Goal: Transaction & Acquisition: Purchase product/service

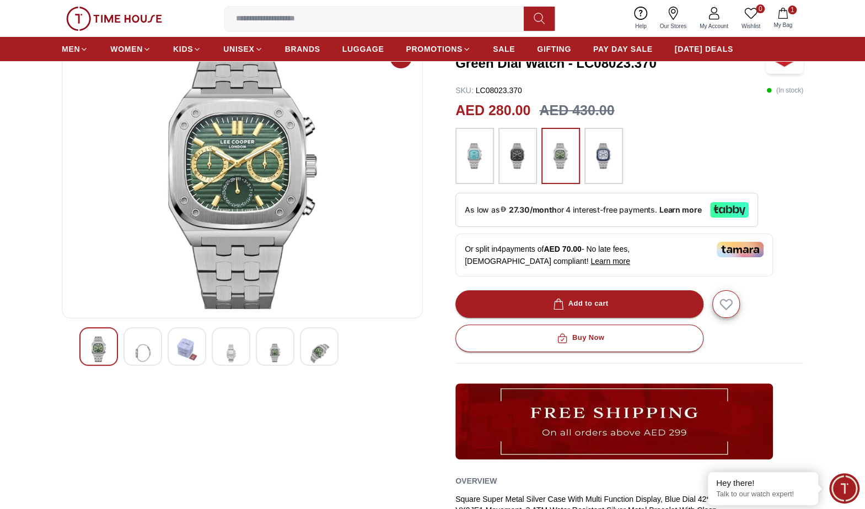
scroll to position [165, 0]
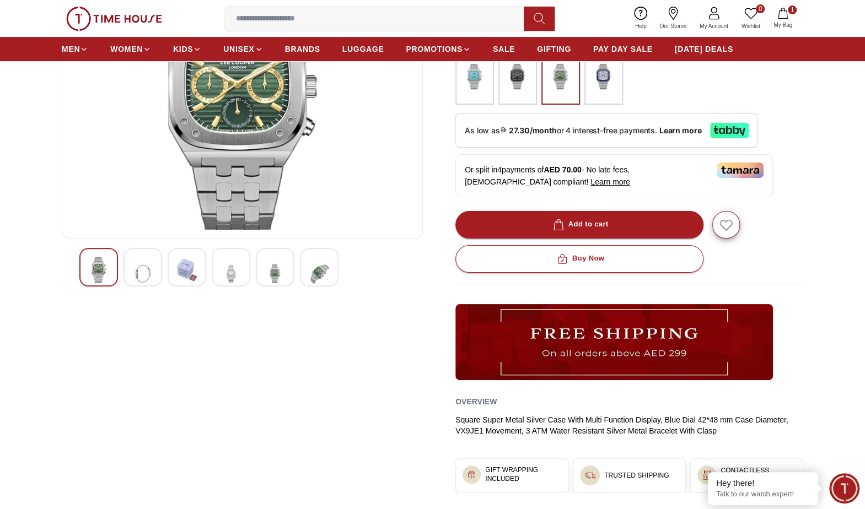
click at [144, 268] on img at bounding box center [143, 273] width 20 height 33
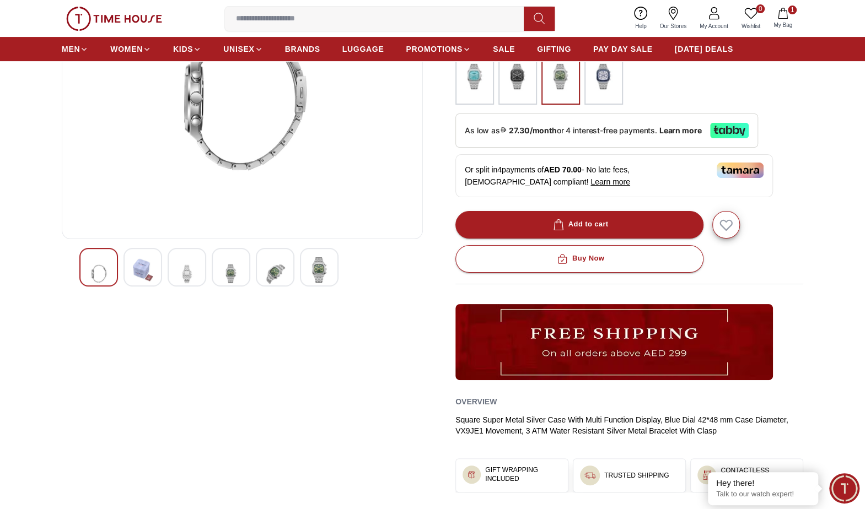
click at [190, 265] on img at bounding box center [187, 273] width 20 height 33
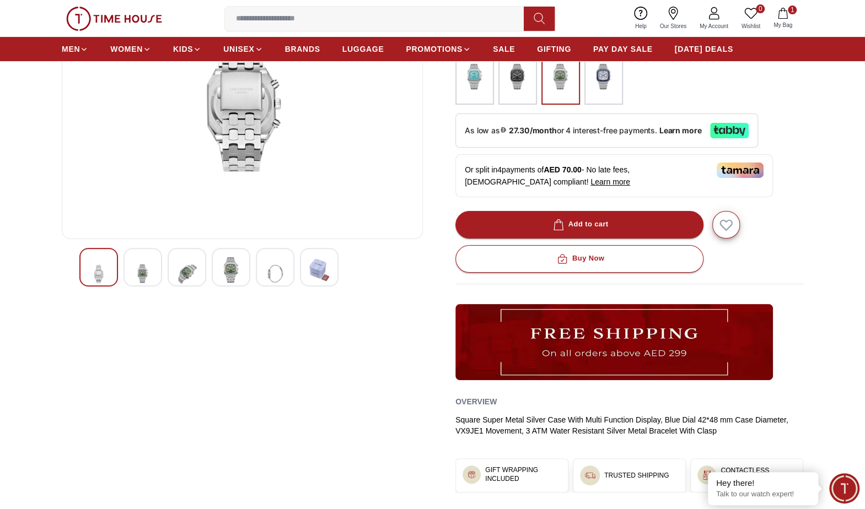
click at [240, 274] on img at bounding box center [231, 269] width 20 height 25
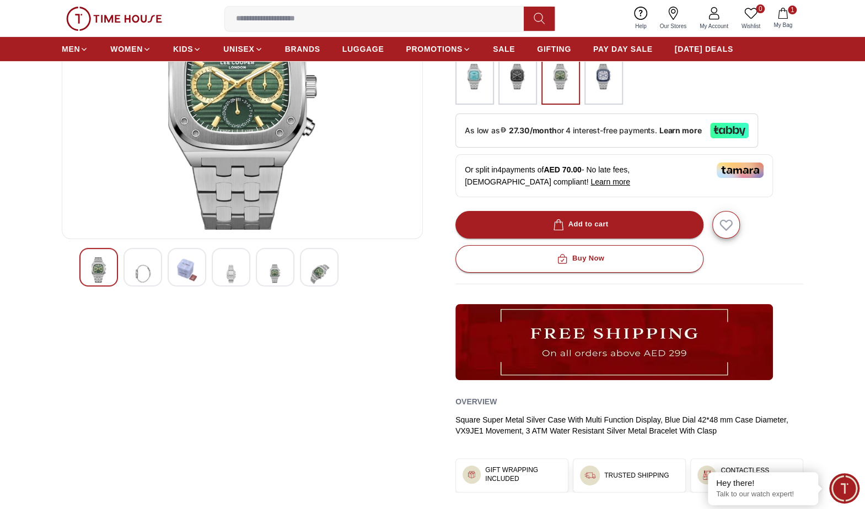
click at [299, 276] on div at bounding box center [242, 267] width 326 height 39
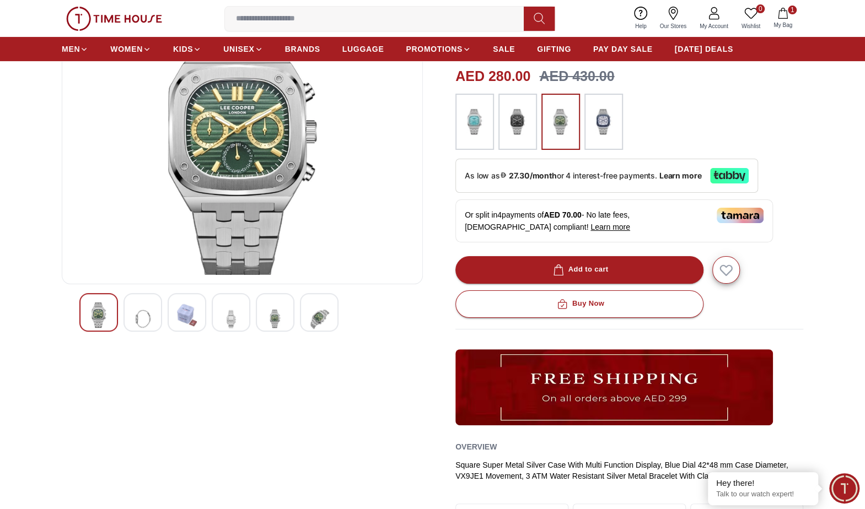
scroll to position [0, 0]
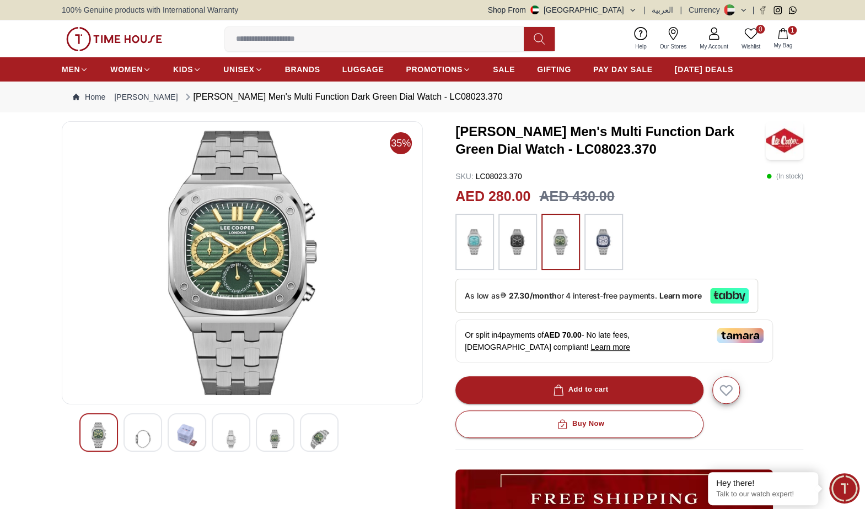
click at [599, 250] on img at bounding box center [604, 241] width 28 height 45
click at [782, 41] on span "My Bag" at bounding box center [783, 45] width 28 height 8
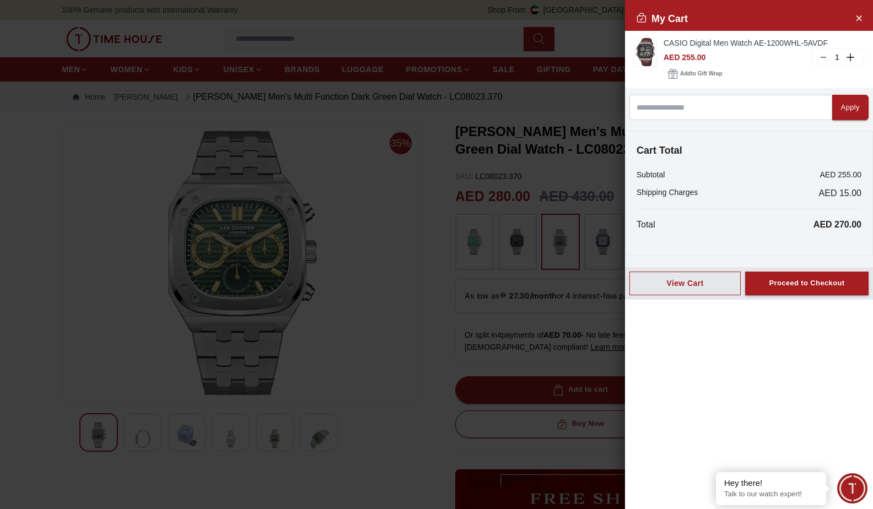
click at [385, 220] on div at bounding box center [436, 254] width 873 height 509
click at [858, 24] on icon "Close Account" at bounding box center [858, 18] width 9 height 14
